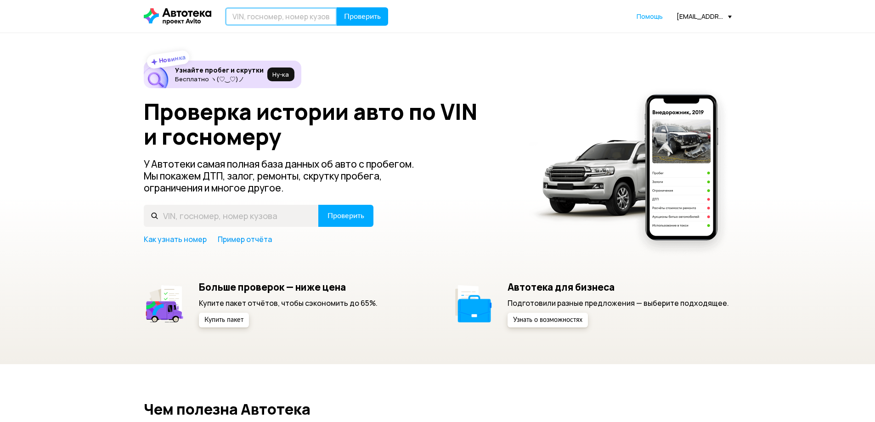
click at [261, 17] on input "text" at bounding box center [281, 16] width 112 height 18
type input "У"
click at [254, 15] on input "E448БЕ53" at bounding box center [281, 16] width 112 height 18
click at [255, 19] on input "E448ИЕ53" at bounding box center [281, 16] width 112 height 18
click at [289, 15] on input "E448ВЕ53" at bounding box center [281, 16] width 112 height 18
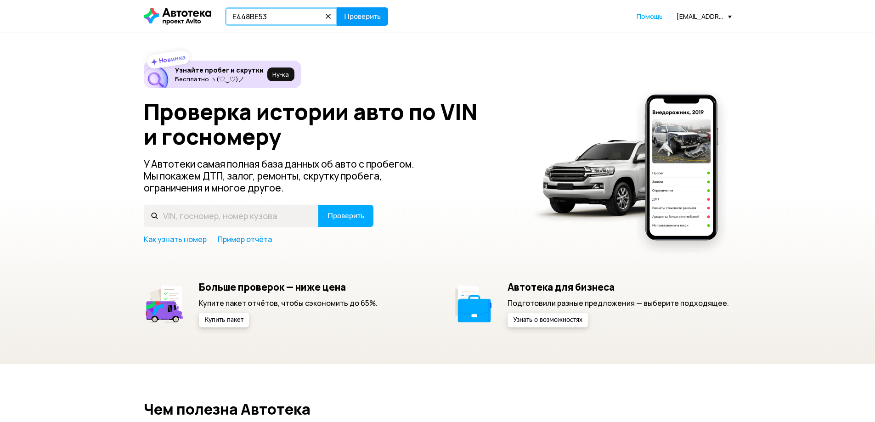
type input "E448ВЕ53"
click at [358, 10] on button "Проверить" at bounding box center [362, 16] width 51 height 18
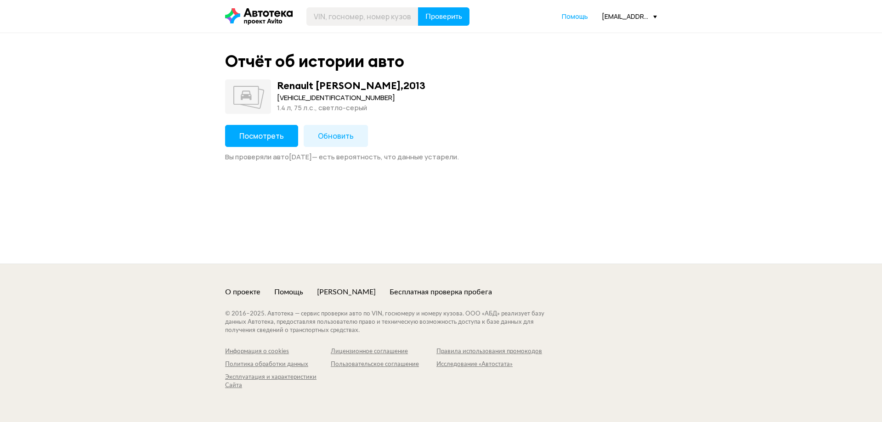
click at [273, 136] on span "Посмотреть" at bounding box center [261, 136] width 45 height 10
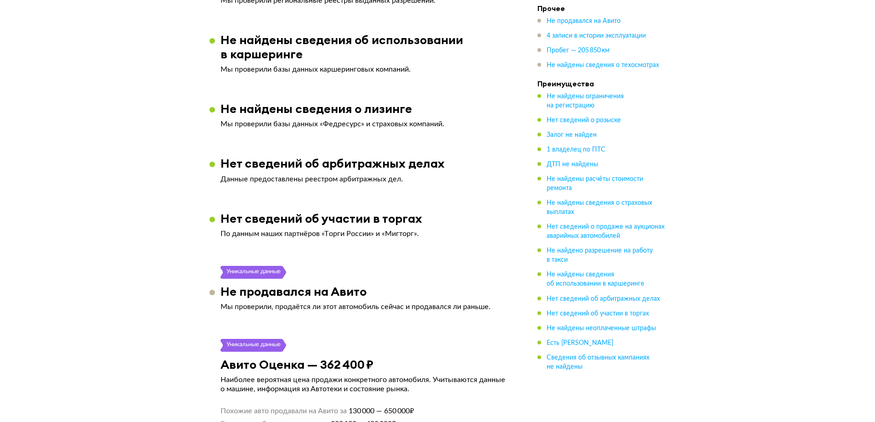
scroll to position [1011, 0]
